Goal: Entertainment & Leisure: Browse casually

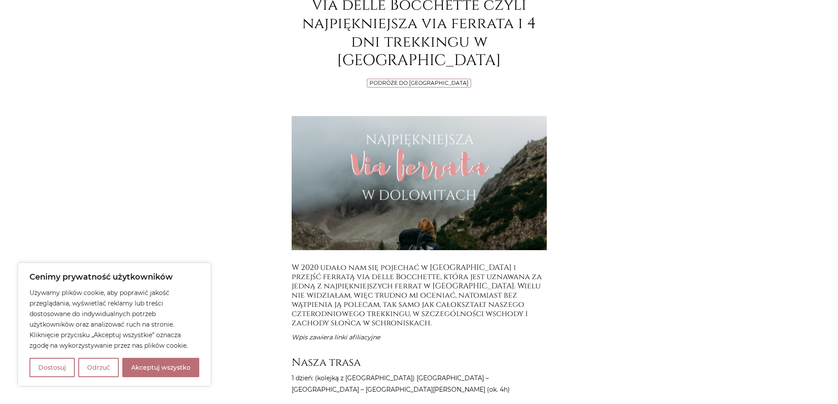
scroll to position [308, 0]
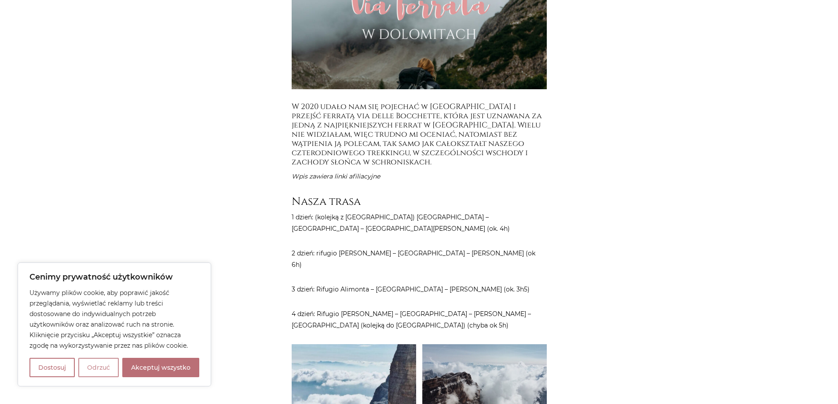
click at [108, 360] on button "Odrzuć" at bounding box center [98, 367] width 40 height 19
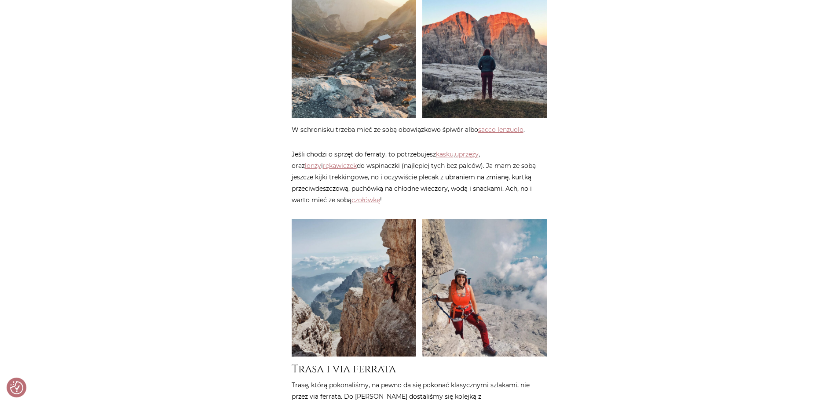
scroll to position [1368, 0]
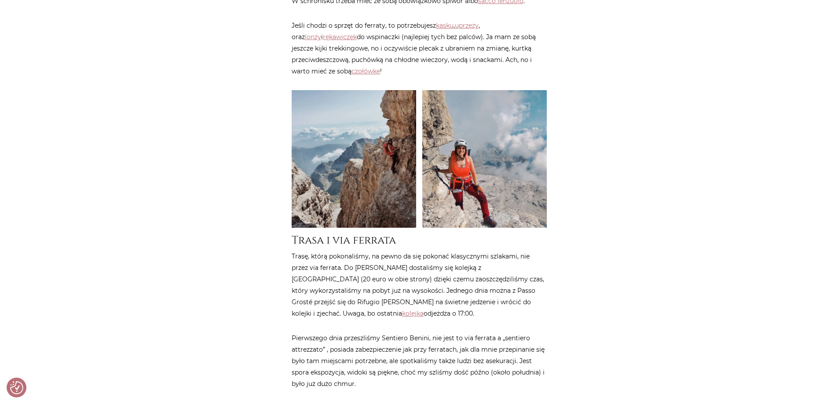
click at [350, 102] on img at bounding box center [354, 159] width 124 height 138
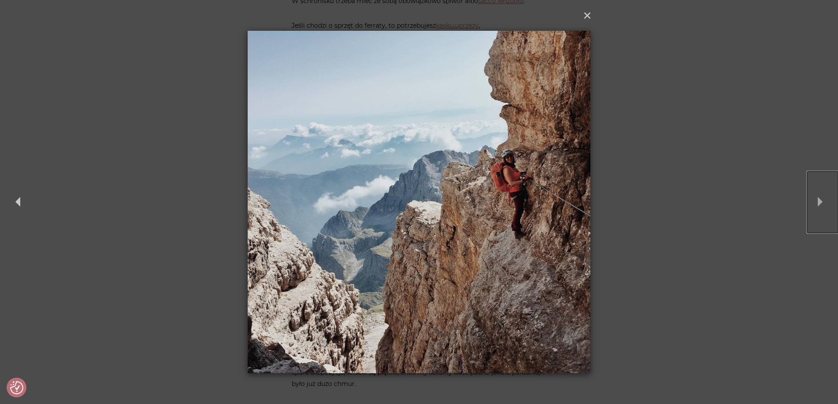
click at [823, 206] on button "Next" at bounding box center [822, 202] width 31 height 62
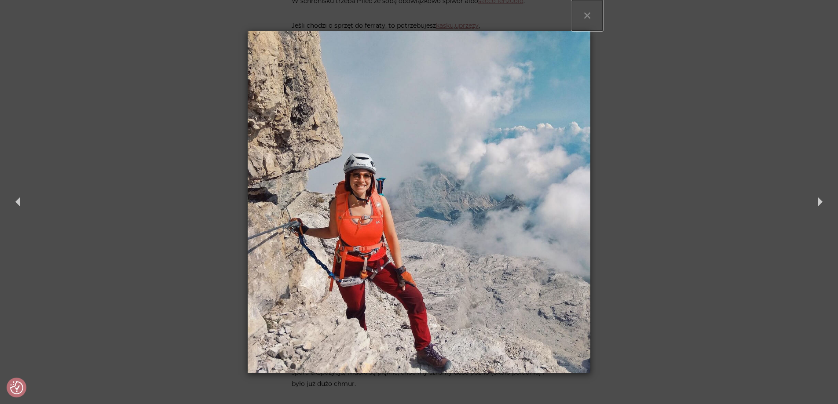
click at [586, 12] on button "×" at bounding box center [587, 15] width 31 height 31
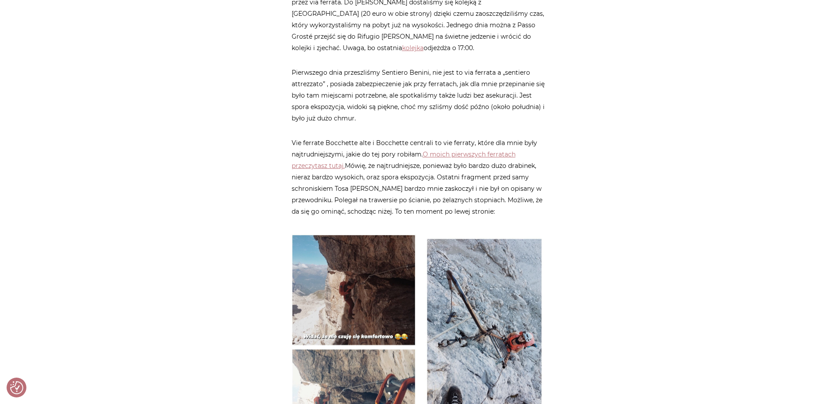
scroll to position [1676, 0]
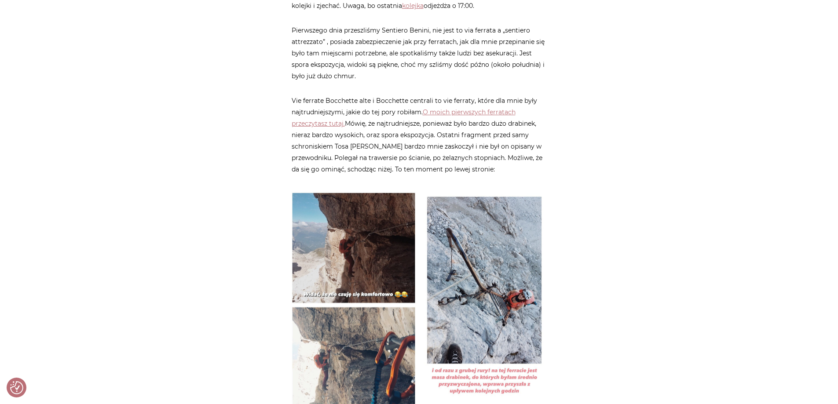
click at [354, 197] on img at bounding box center [354, 305] width 124 height 234
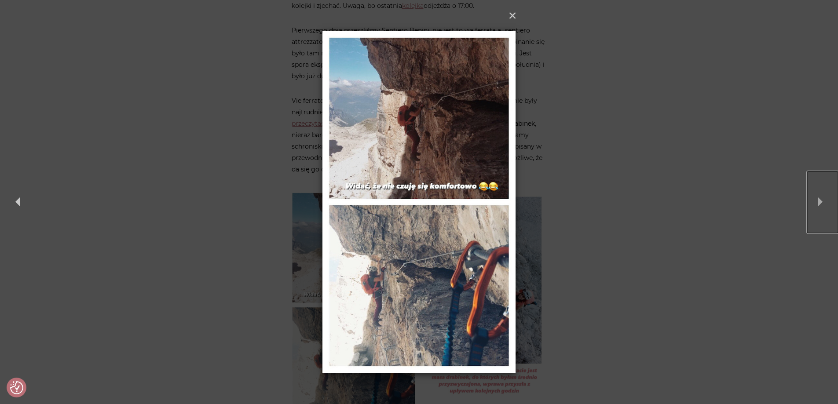
click at [821, 200] on button "Next" at bounding box center [822, 202] width 31 height 62
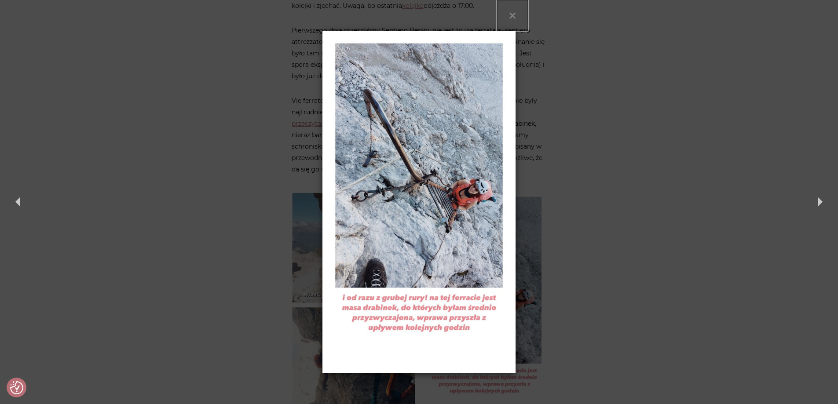
click at [511, 14] on button "×" at bounding box center [512, 15] width 31 height 31
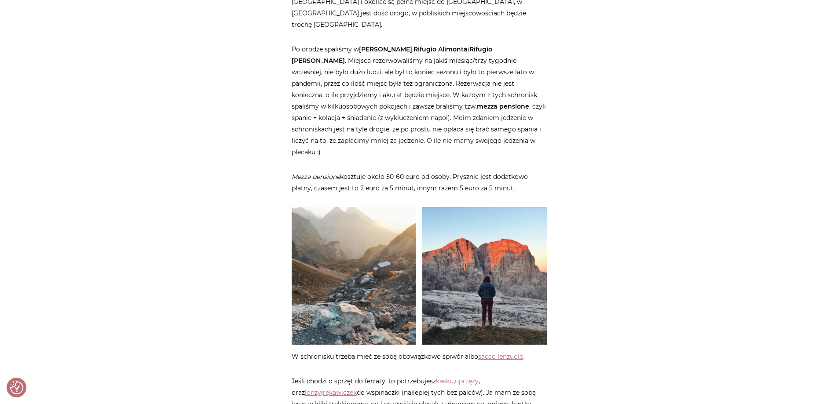
scroll to position [1017, 0]
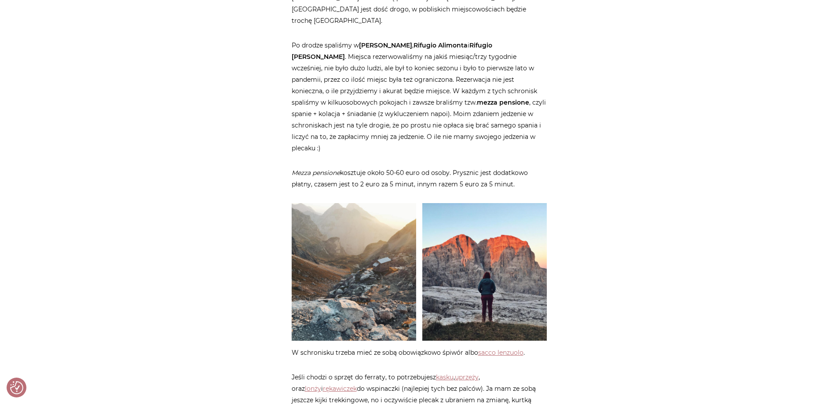
click at [484, 203] on img at bounding box center [484, 272] width 124 height 138
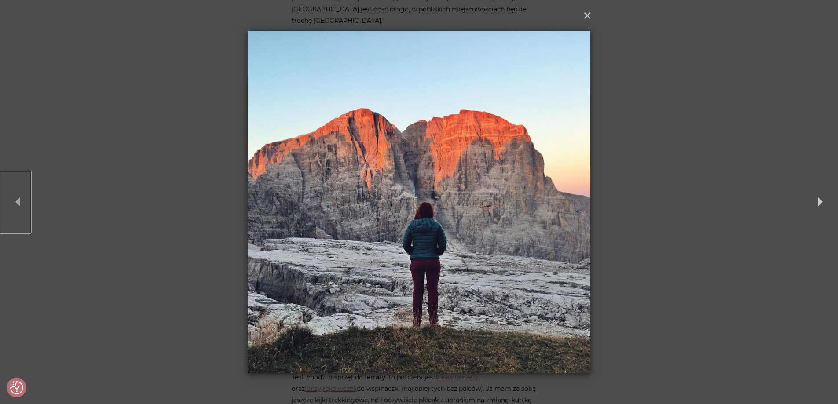
click at [18, 204] on button "Previous" at bounding box center [15, 202] width 31 height 62
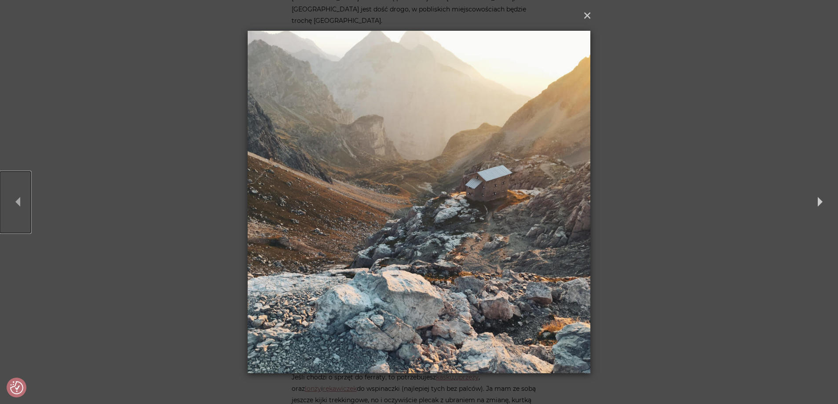
click at [18, 204] on button "Previous" at bounding box center [15, 202] width 31 height 62
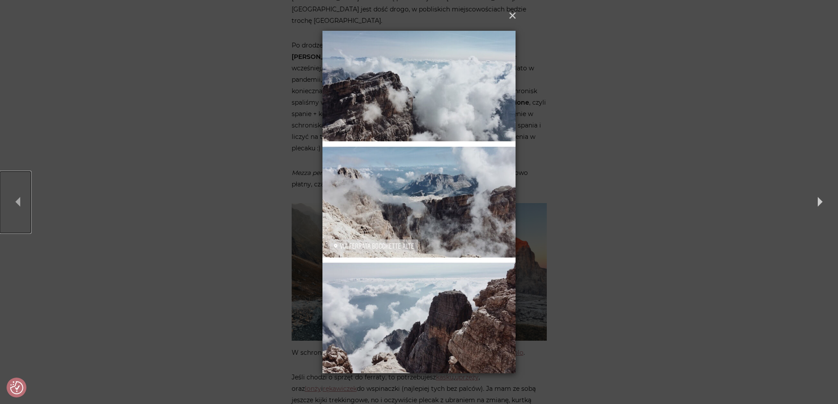
click at [18, 204] on button "Previous" at bounding box center [15, 202] width 31 height 62
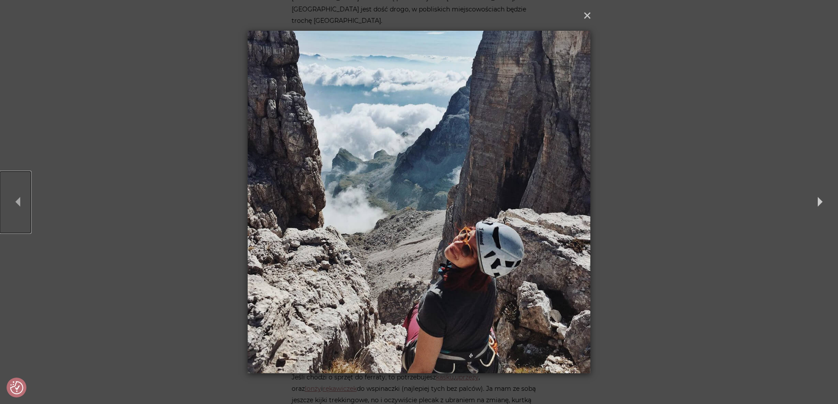
click at [18, 204] on button "Previous" at bounding box center [15, 202] width 31 height 62
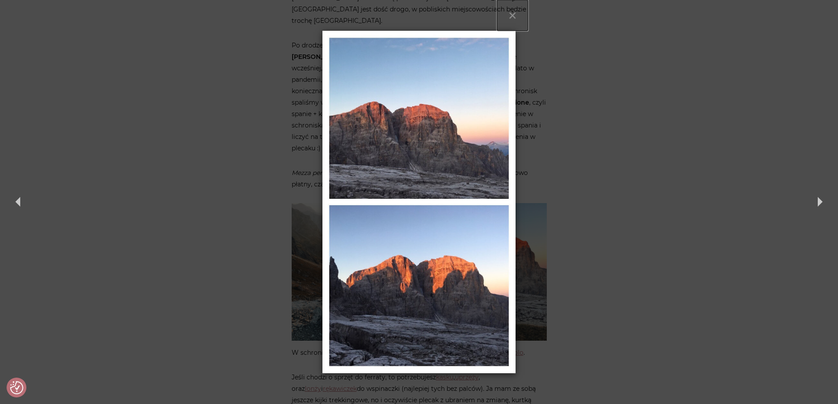
click at [511, 14] on button "×" at bounding box center [512, 15] width 31 height 31
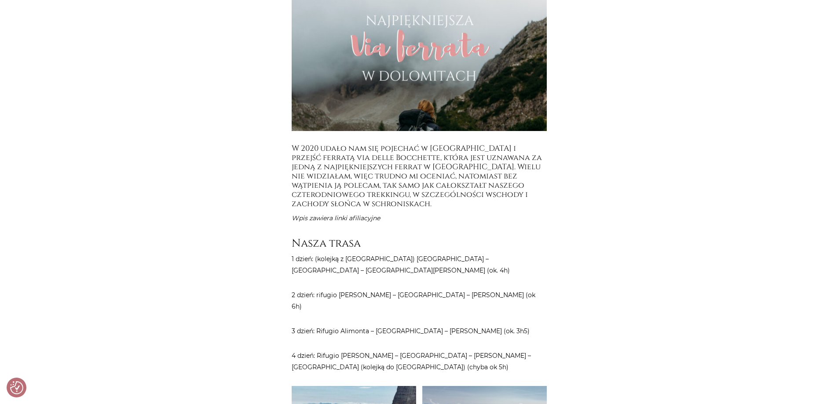
scroll to position [401, 0]
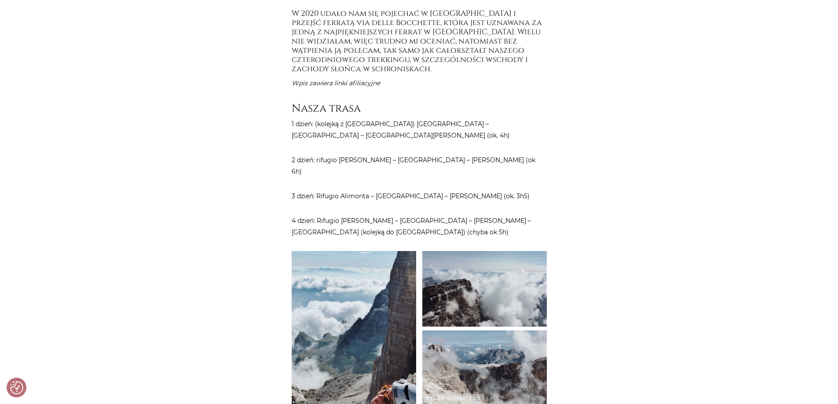
click at [489, 262] on img at bounding box center [484, 368] width 124 height 234
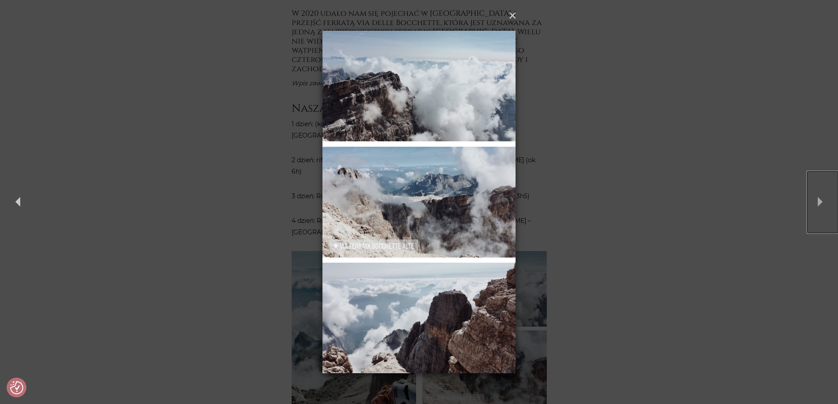
click at [819, 206] on button "Next" at bounding box center [822, 202] width 31 height 62
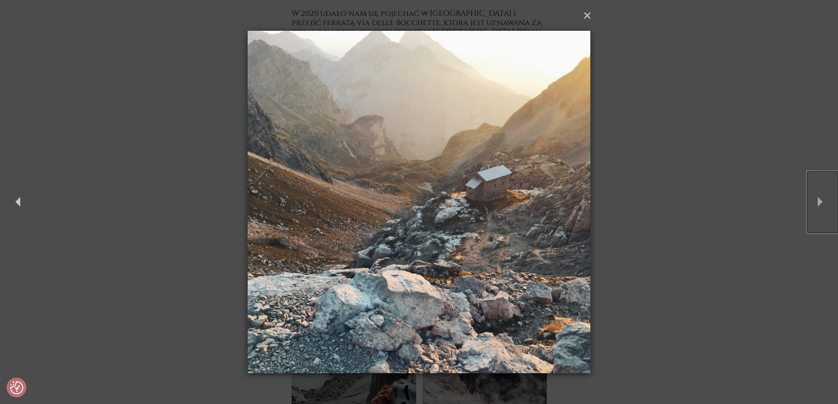
click at [819, 206] on button "Next" at bounding box center [822, 202] width 31 height 62
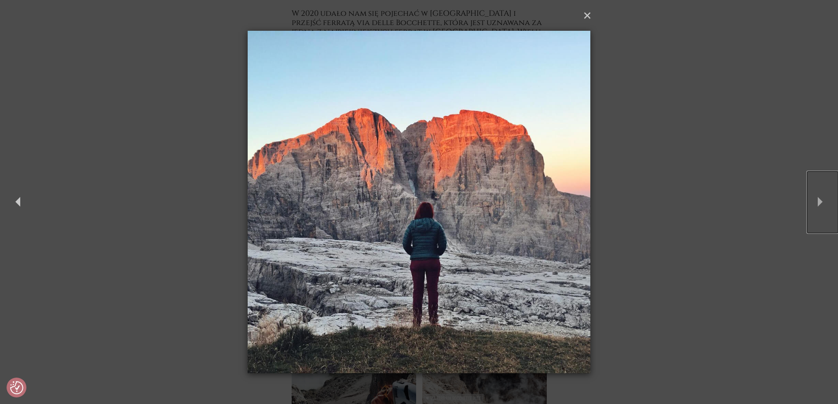
click at [819, 205] on button "Next" at bounding box center [822, 202] width 31 height 62
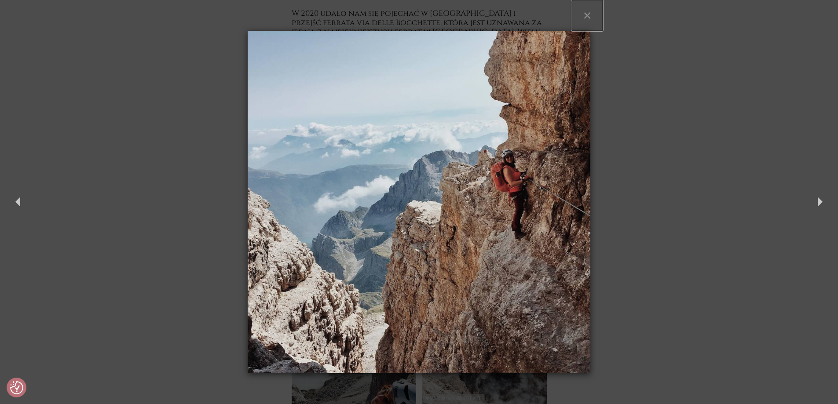
click at [589, 15] on button "×" at bounding box center [587, 15] width 31 height 31
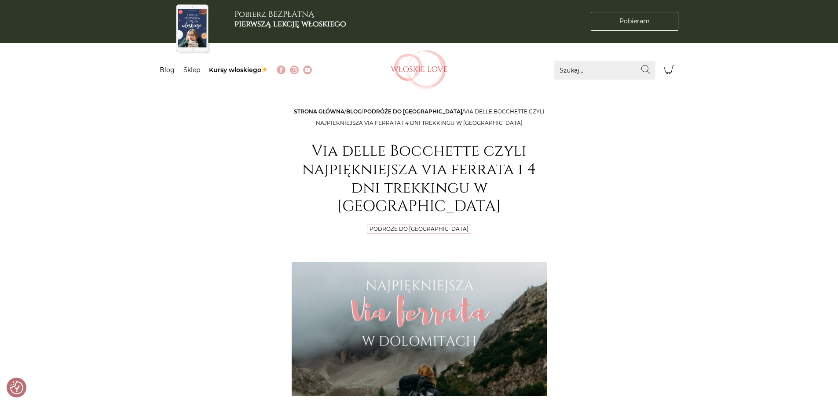
scroll to position [0, 0]
